Goal: Understand process/instructions

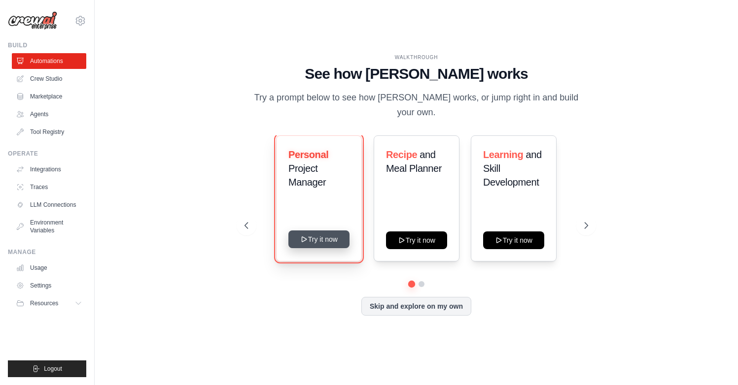
click at [319, 240] on button "Try it now" at bounding box center [318, 240] width 61 height 18
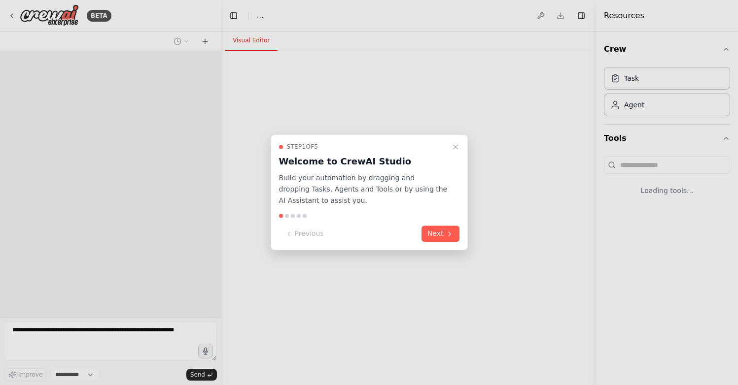
select select "****"
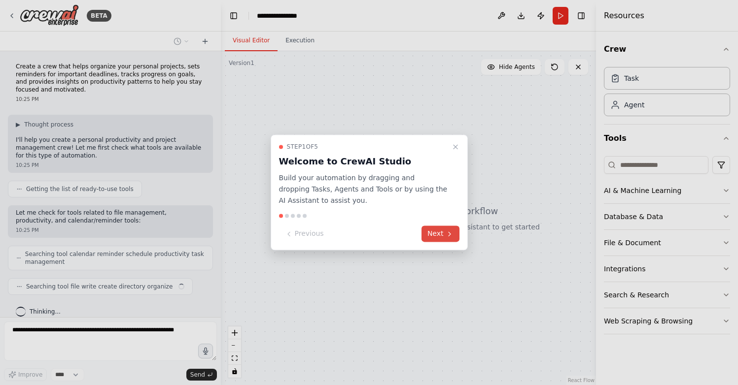
scroll to position [11, 0]
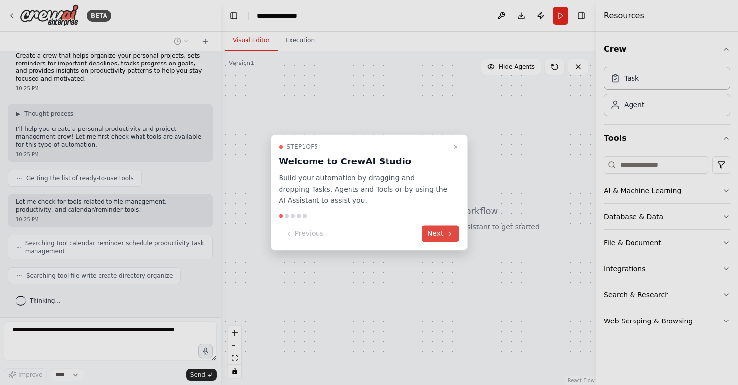
click at [430, 232] on button "Next" at bounding box center [440, 234] width 38 height 16
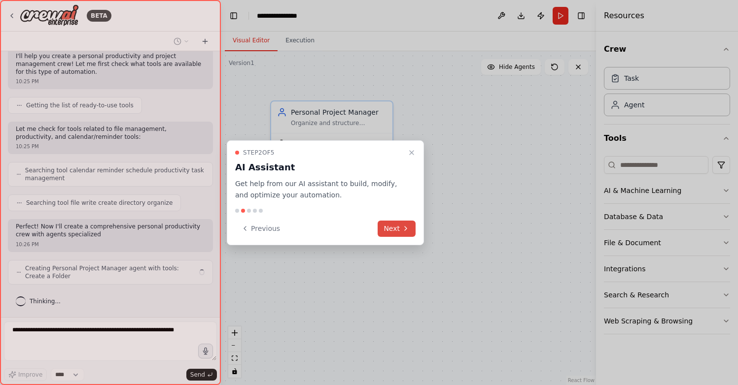
scroll to position [92, 0]
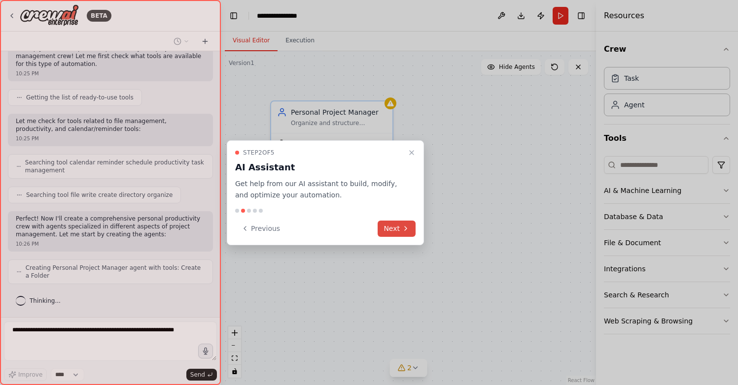
click at [396, 229] on button "Next" at bounding box center [396, 229] width 38 height 16
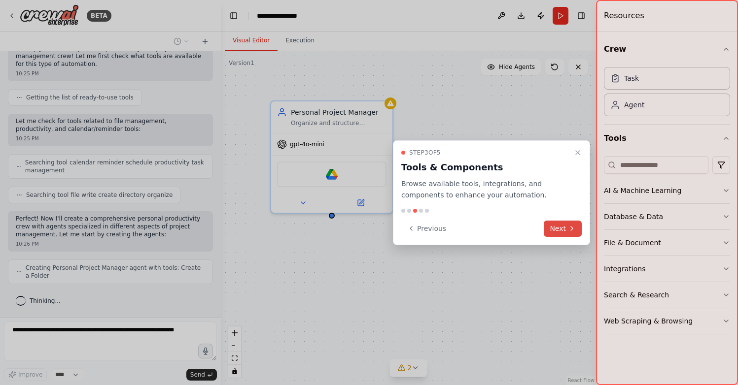
click at [569, 232] on icon at bounding box center [572, 229] width 8 height 8
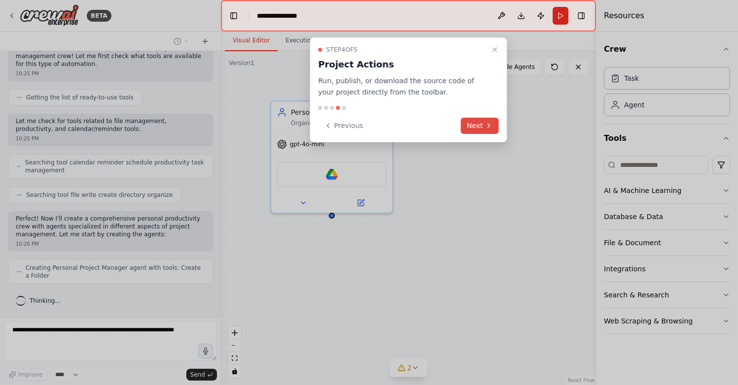
click at [473, 126] on button "Next" at bounding box center [480, 126] width 38 height 16
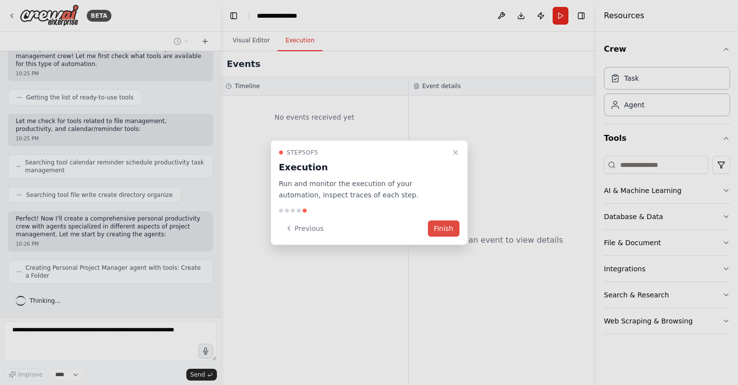
click at [453, 226] on button "Finish" at bounding box center [444, 228] width 32 height 16
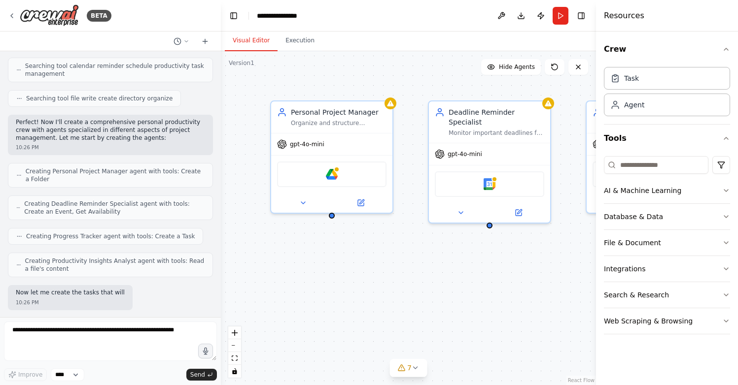
scroll to position [246, 0]
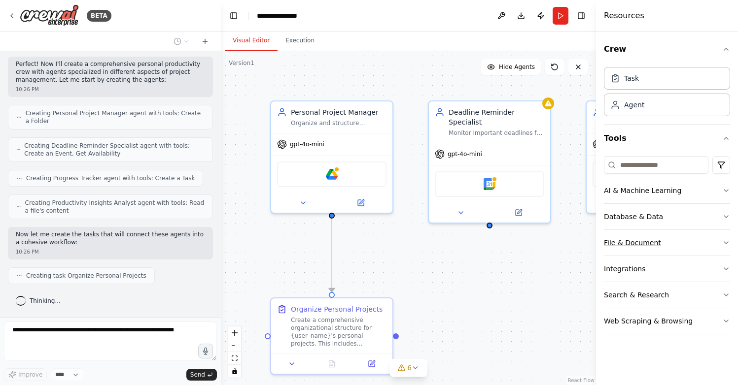
click at [690, 248] on button "File & Document" at bounding box center [667, 243] width 126 height 26
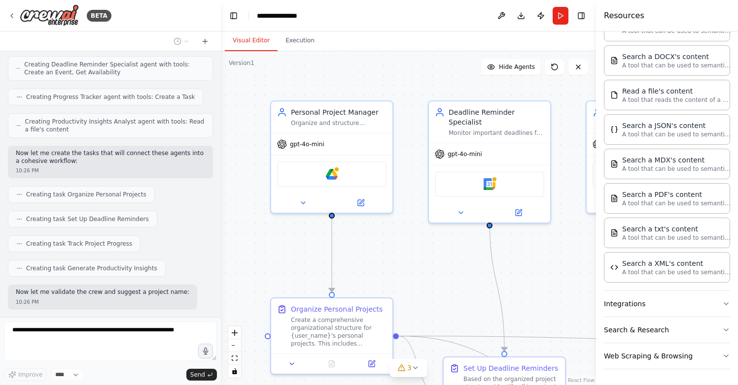
scroll to position [378, 0]
